Goal: Connect with others

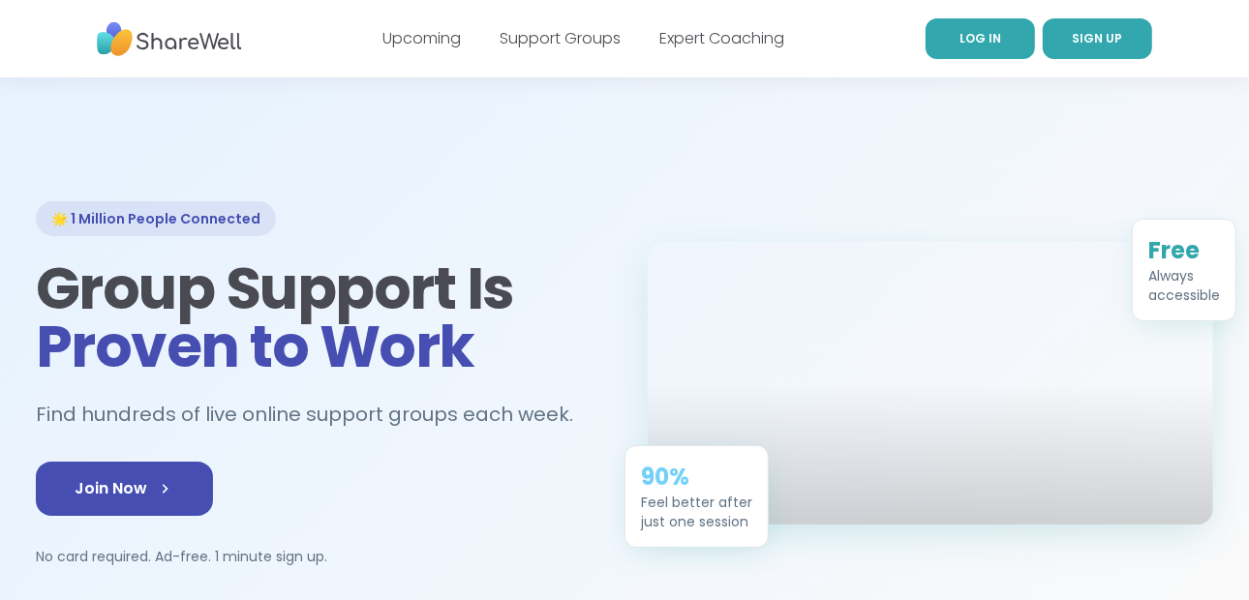
click at [964, 32] on span "LOG IN" at bounding box center [980, 38] width 42 height 16
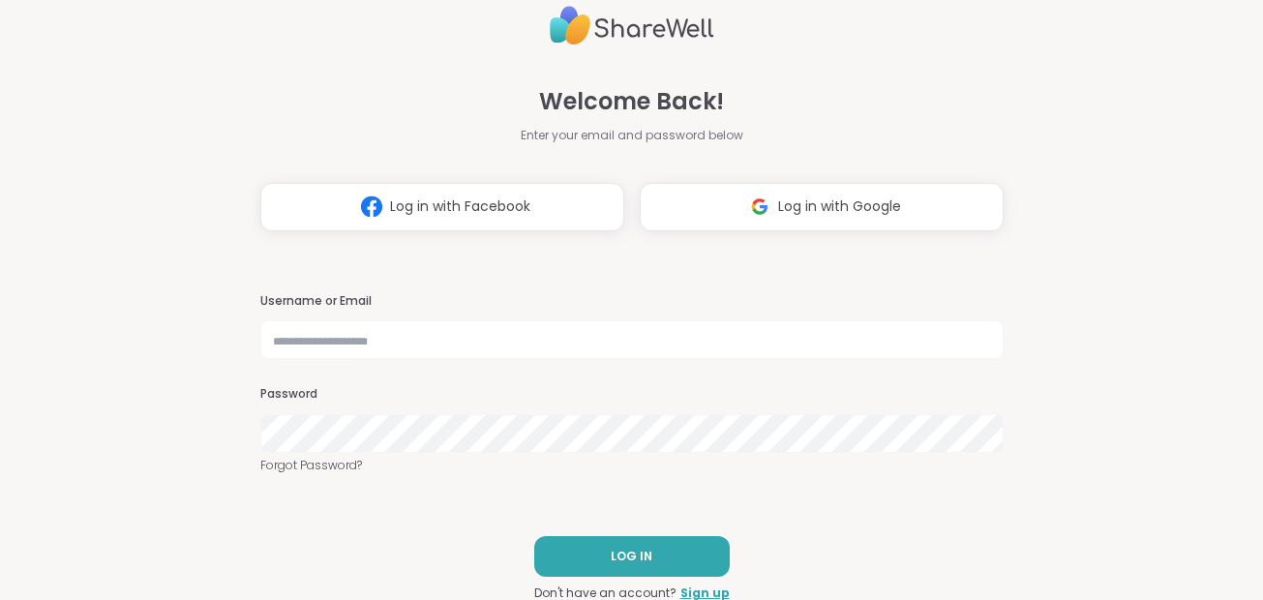
click at [843, 205] on span "Log in with Google" at bounding box center [839, 207] width 123 height 20
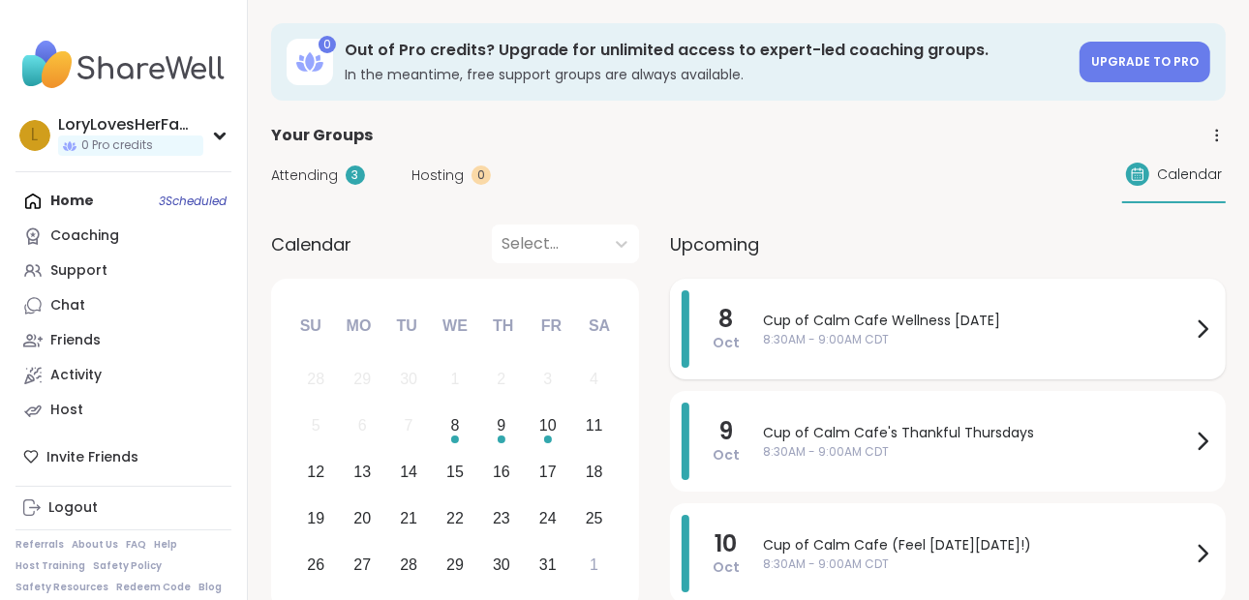
click at [850, 356] on div "Cup of Calm Cafe Wellness [DATE] 8:30AM - 9:00AM CDT" at bounding box center [988, 328] width 451 height 77
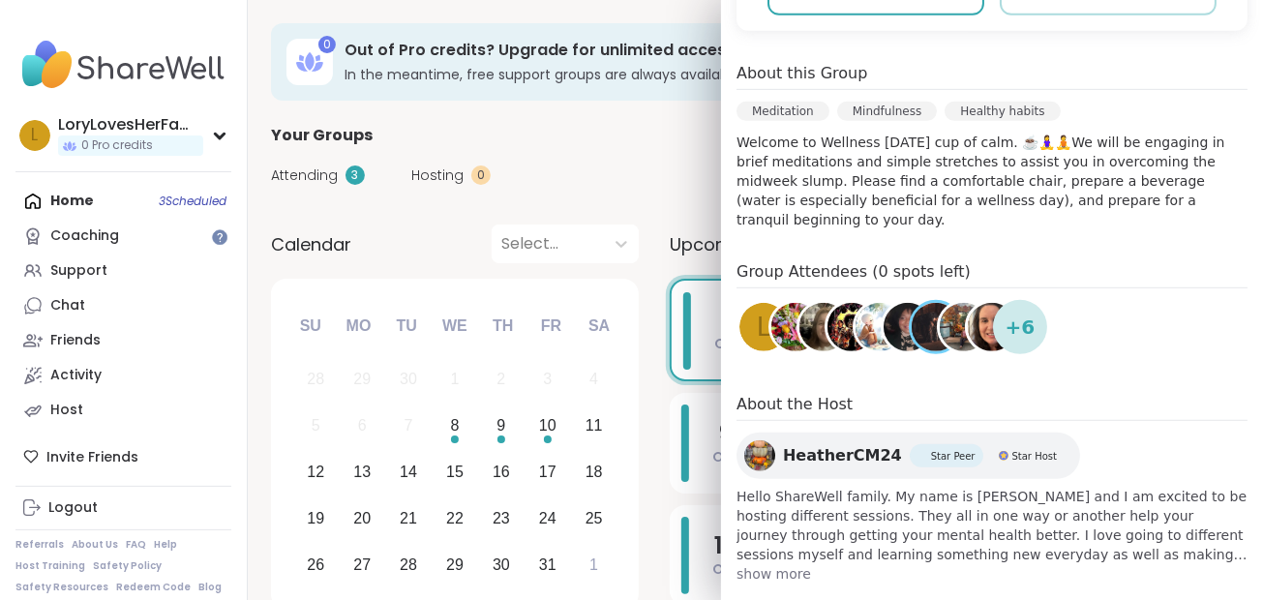
scroll to position [539, 0]
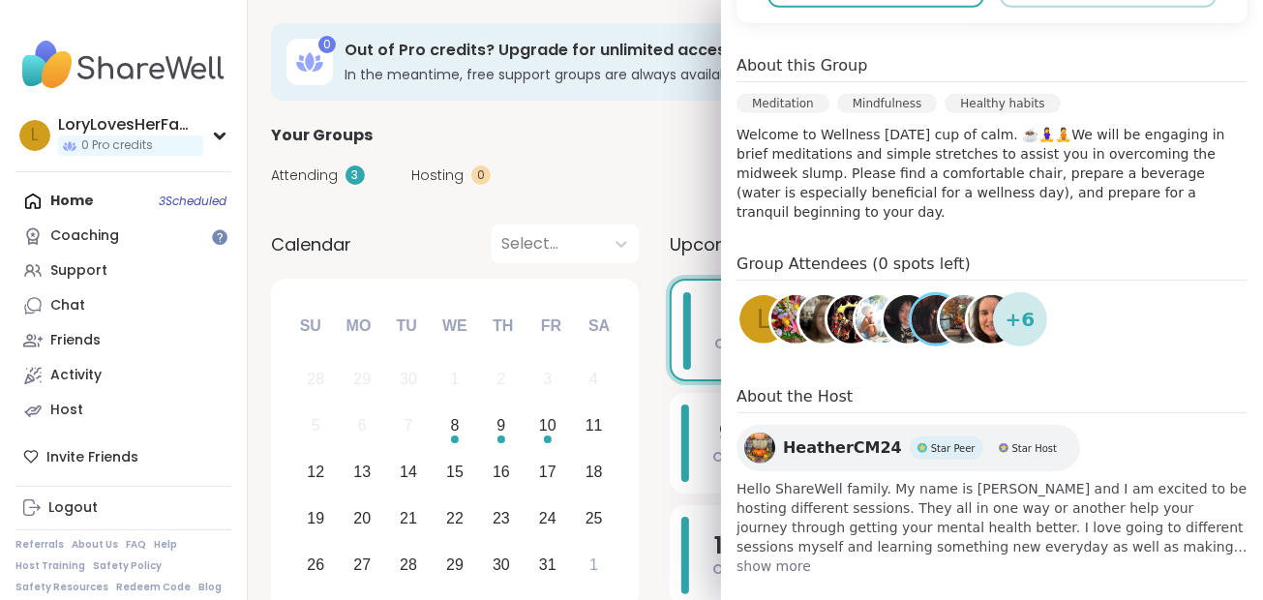
click at [771, 557] on span "show more" at bounding box center [992, 566] width 511 height 19
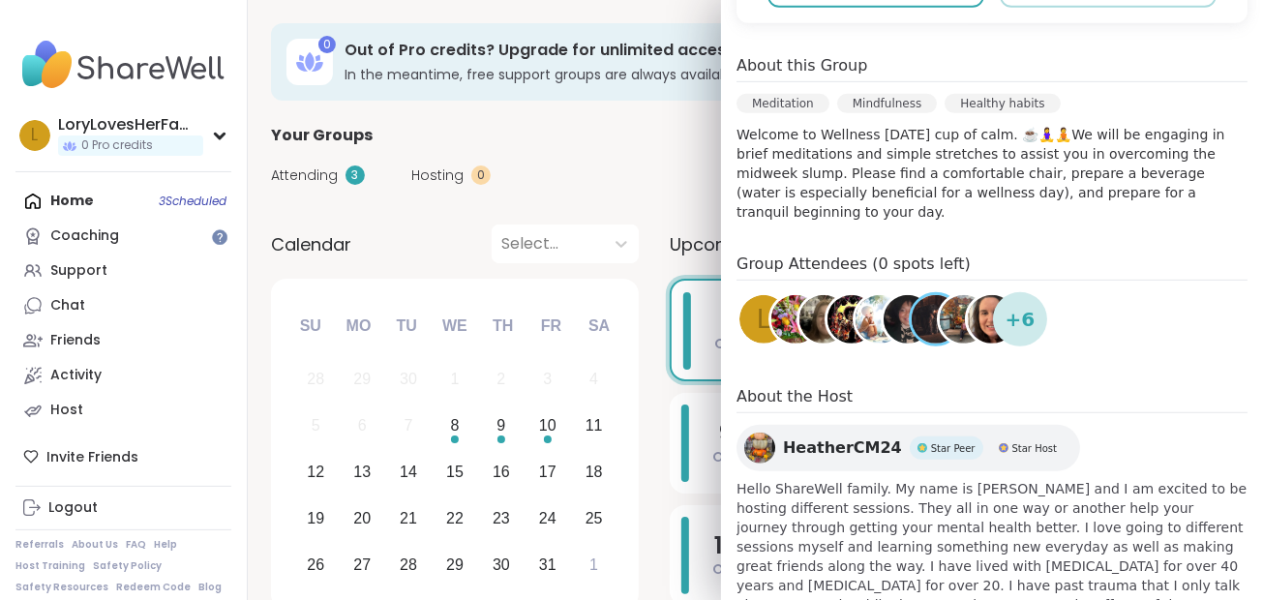
click at [829, 437] on span "HeatherCM24" at bounding box center [842, 448] width 119 height 23
